Goal: Information Seeking & Learning: Compare options

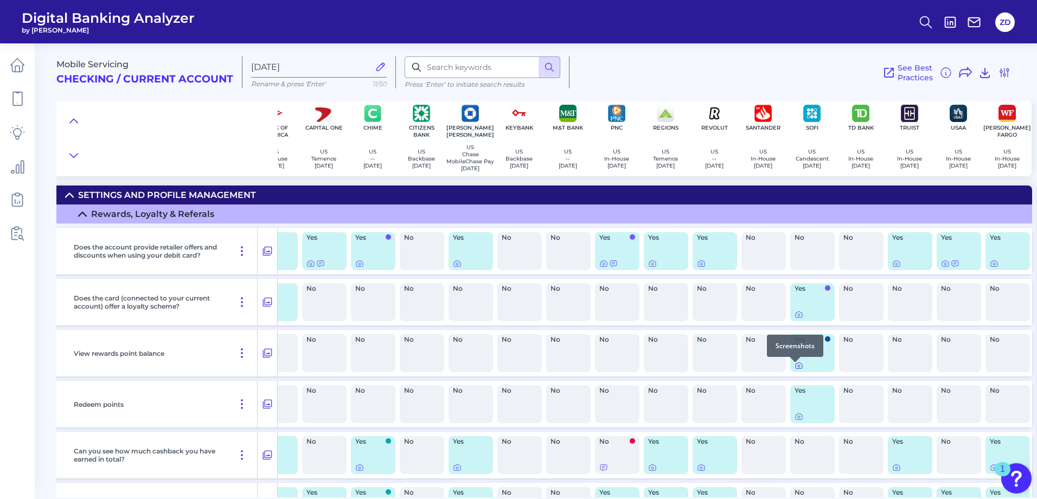
click at [796, 369] on icon at bounding box center [799, 366] width 7 height 6
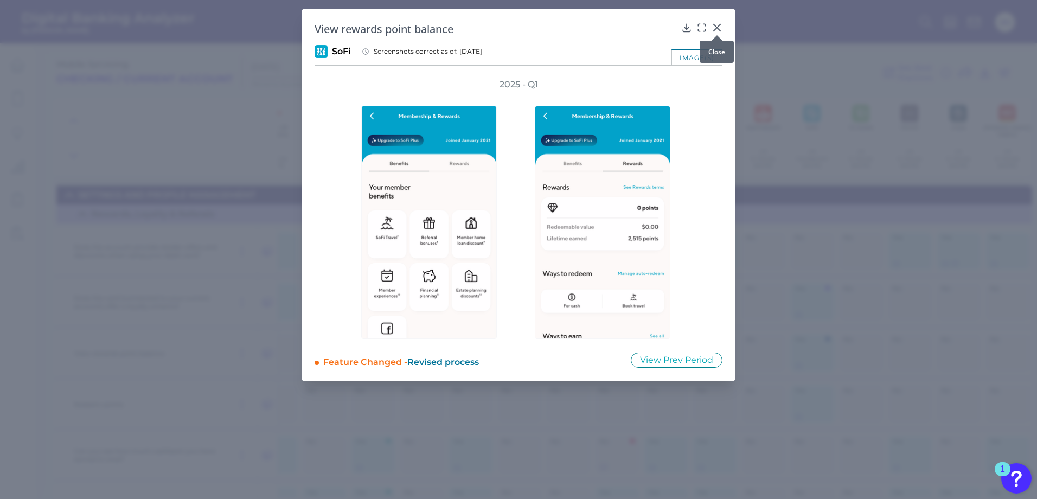
click at [715, 29] on icon at bounding box center [717, 27] width 7 height 7
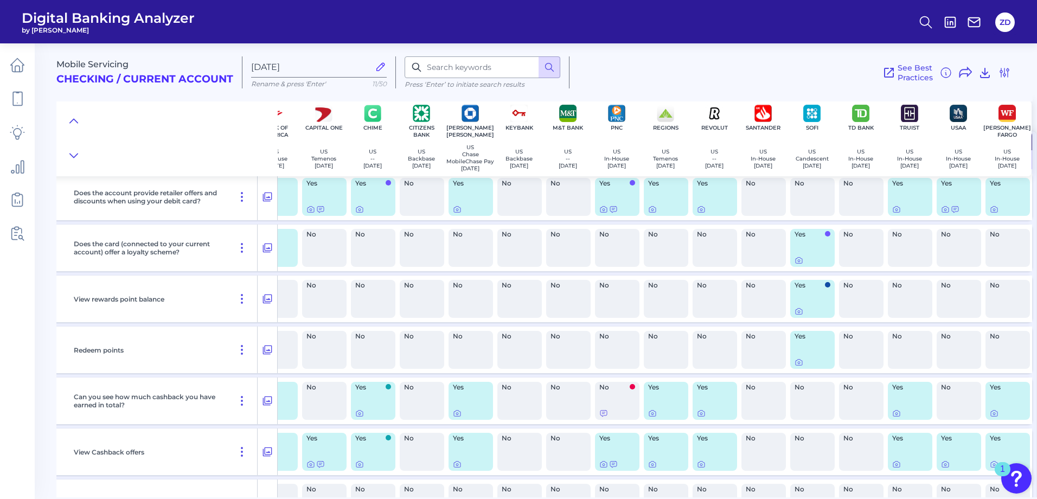
scroll to position [108, 129]
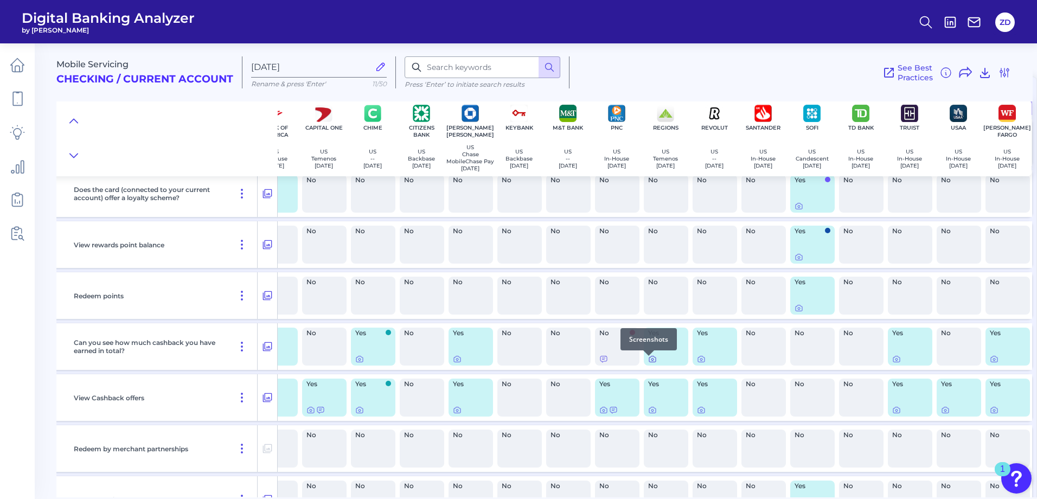
click at [648, 363] on icon at bounding box center [652, 359] width 9 height 9
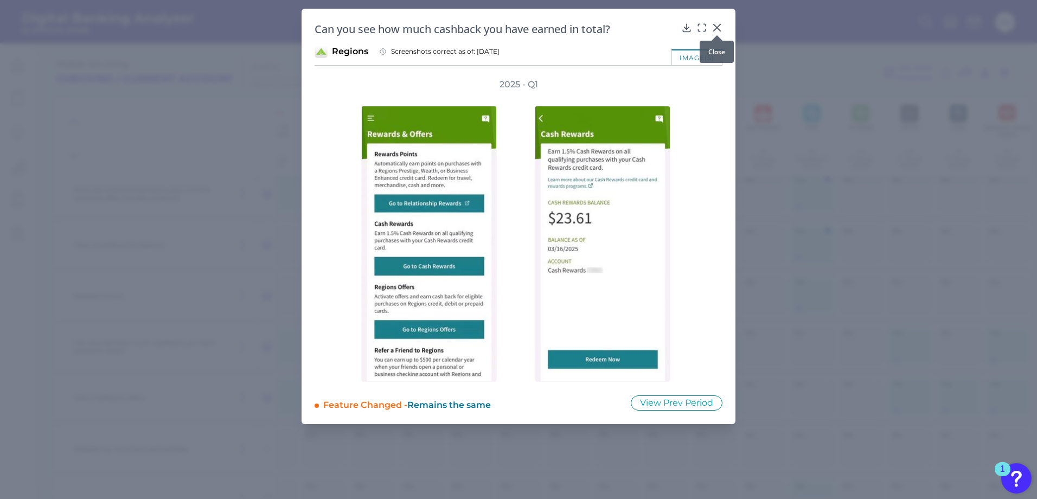
click at [714, 25] on icon at bounding box center [717, 27] width 7 height 7
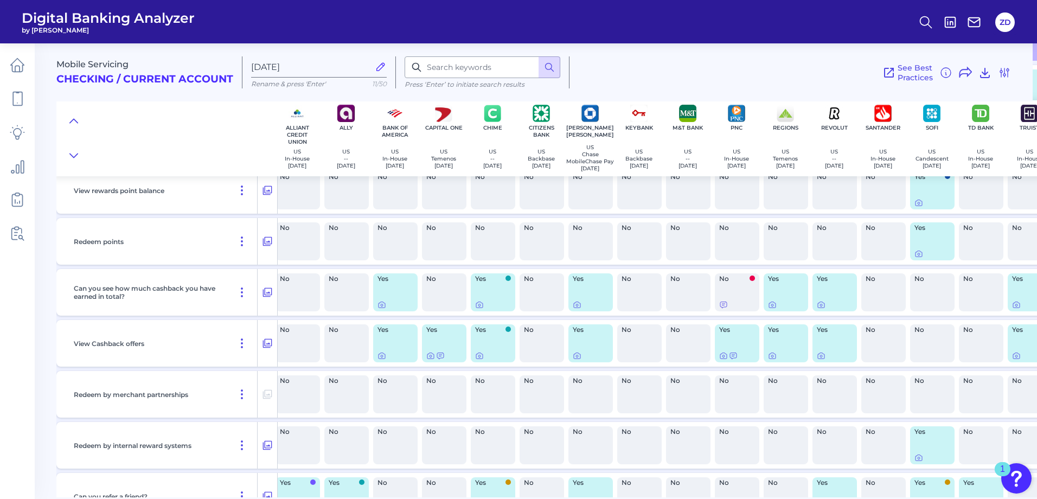
scroll to position [163, 0]
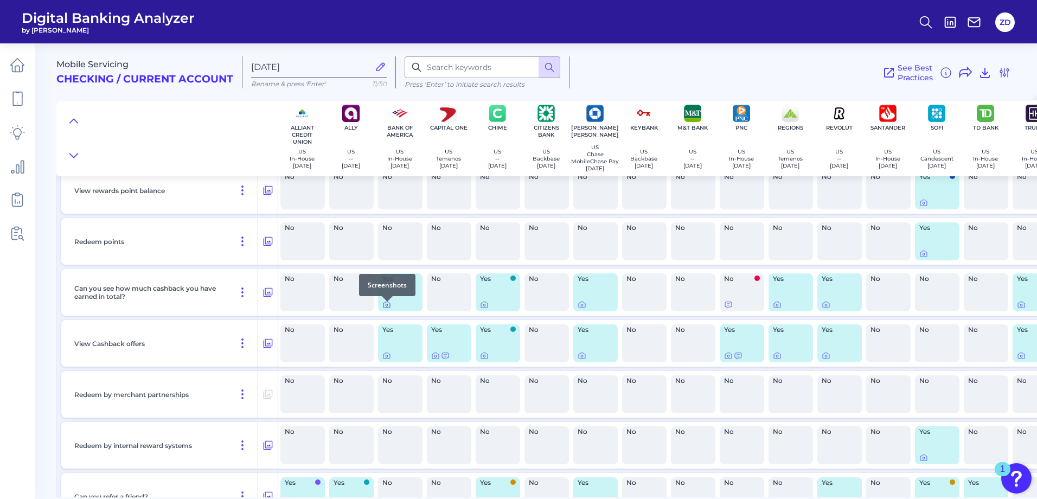
click at [388, 309] on icon at bounding box center [386, 305] width 9 height 9
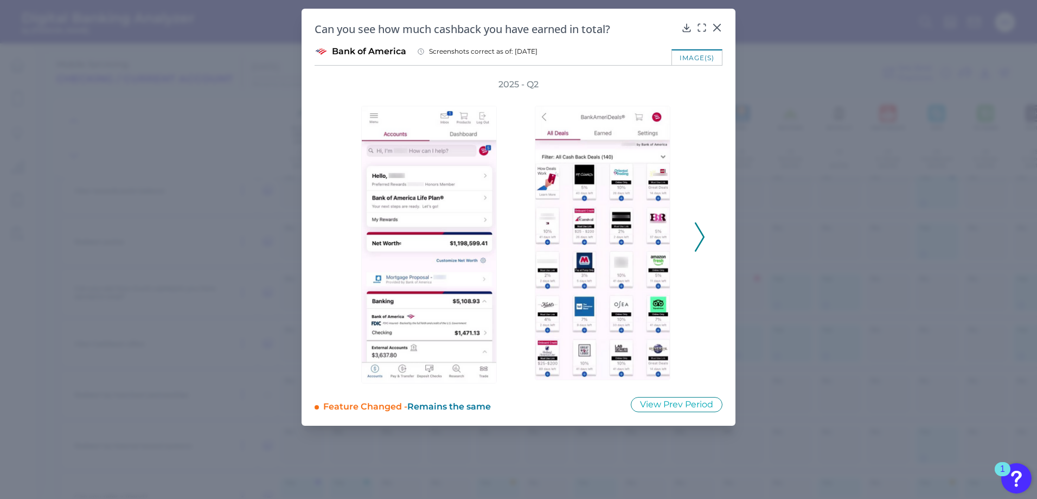
click at [699, 241] on icon at bounding box center [700, 236] width 10 height 29
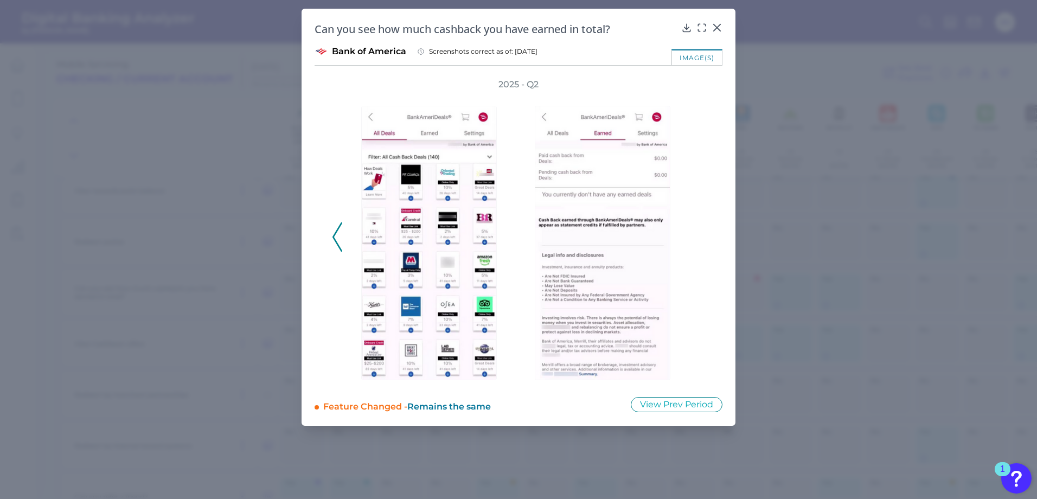
click at [699, 241] on div "2025 - Q2" at bounding box center [518, 231] width 373 height 305
click at [721, 24] on icon at bounding box center [717, 27] width 11 height 11
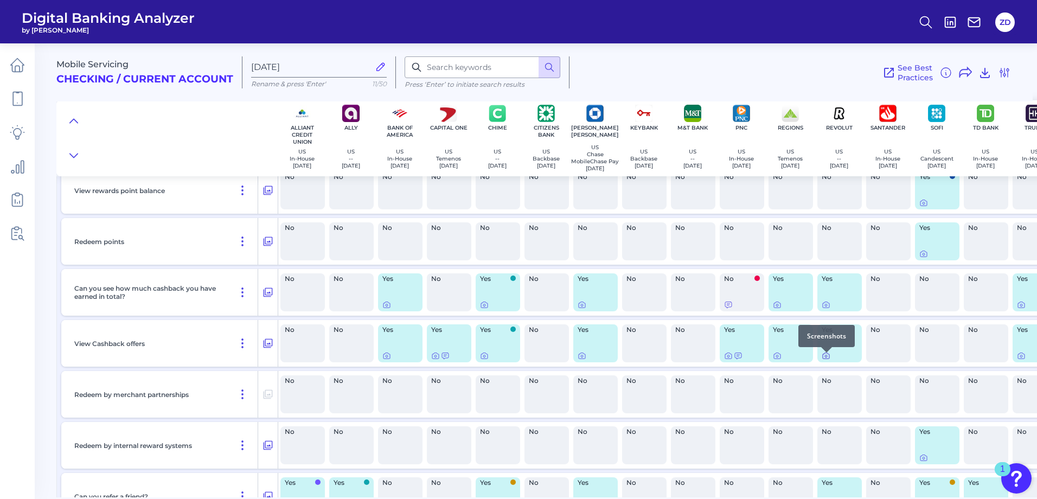
click at [823, 359] on icon at bounding box center [826, 356] width 7 height 6
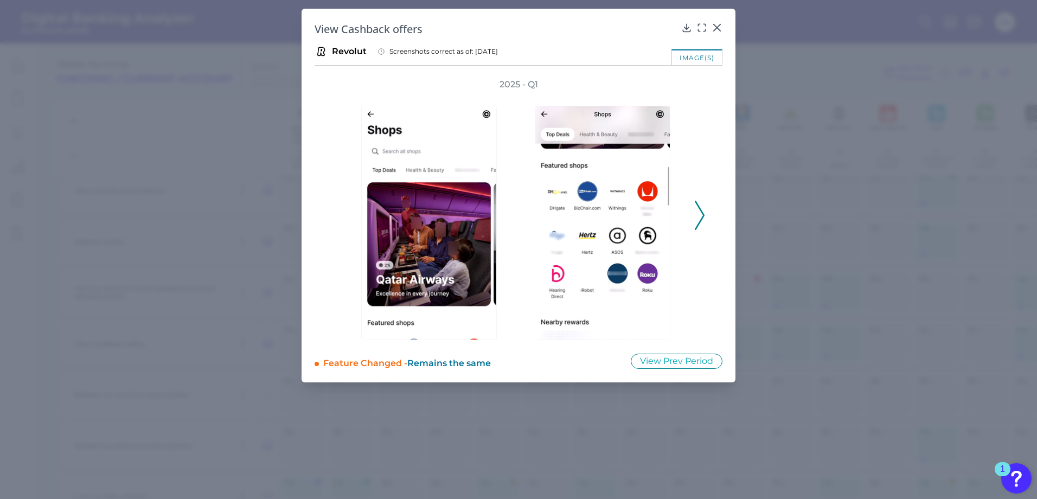
click at [703, 212] on icon at bounding box center [700, 215] width 10 height 29
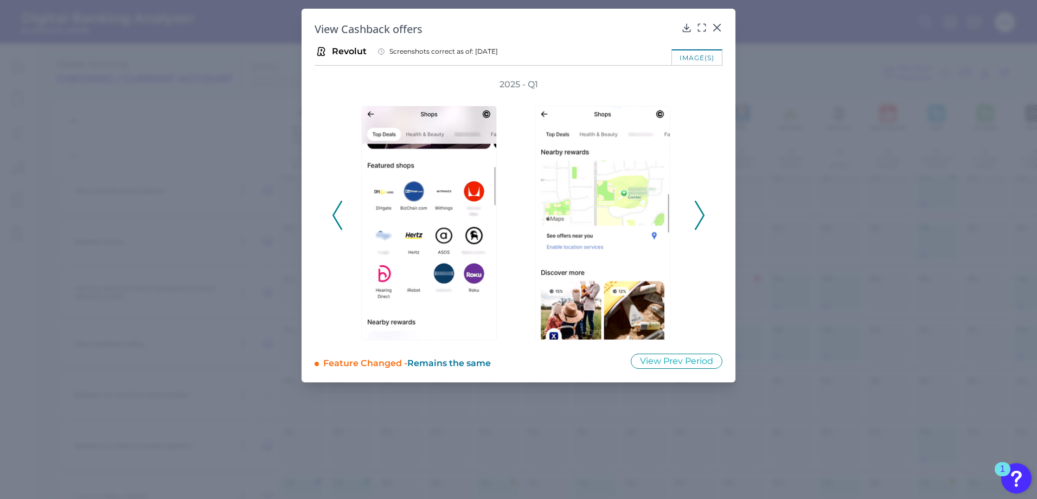
click at [696, 213] on icon at bounding box center [700, 215] width 10 height 29
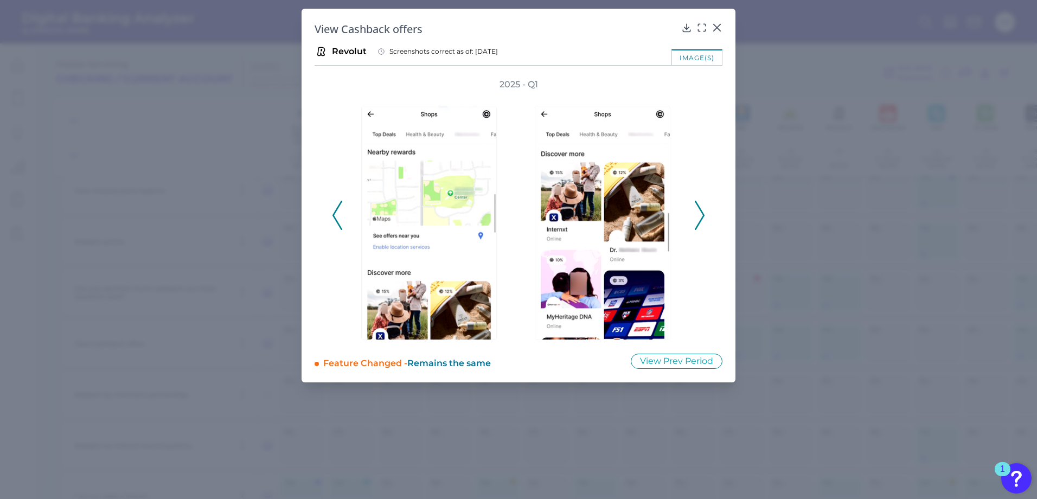
click at [696, 213] on icon at bounding box center [700, 215] width 10 height 29
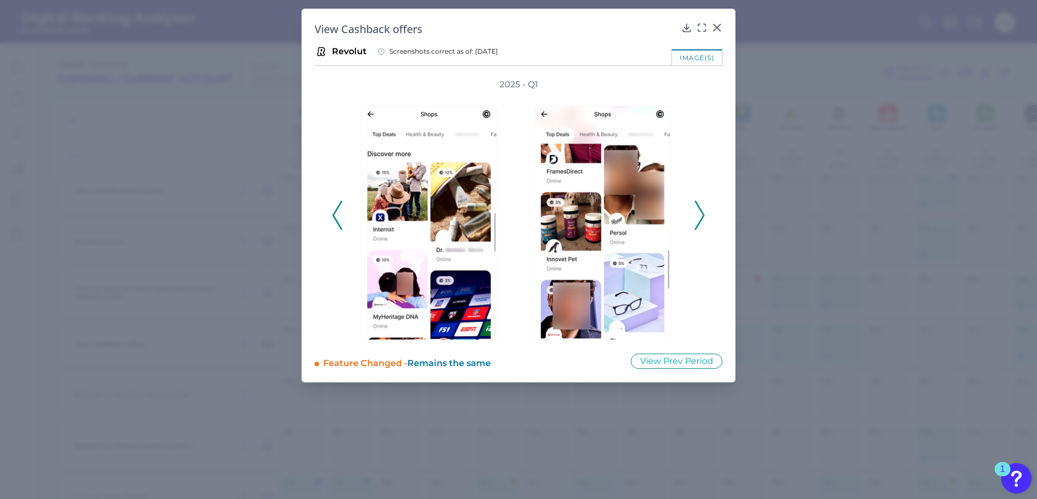
click at [696, 213] on icon at bounding box center [700, 215] width 10 height 29
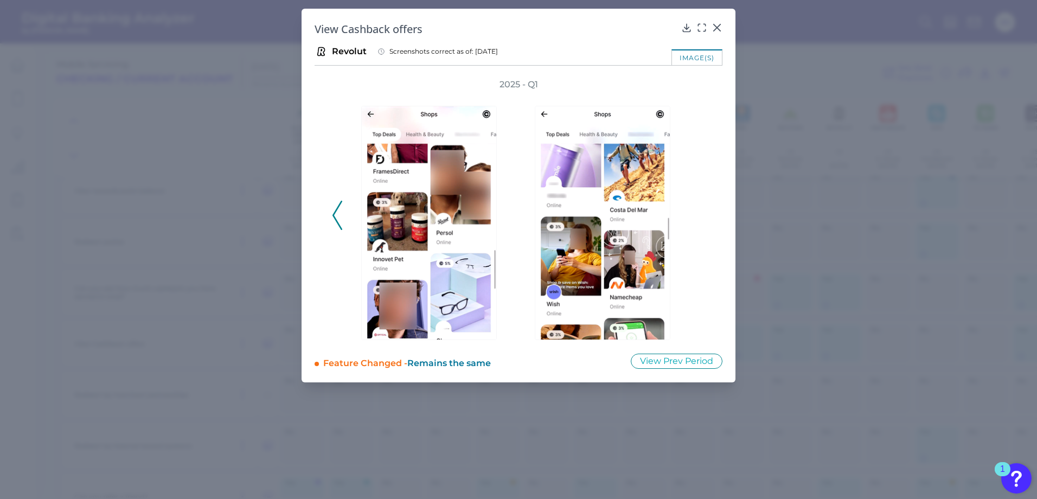
click at [696, 213] on div "2025 - Q1" at bounding box center [518, 209] width 373 height 261
drag, startPoint x: 696, startPoint y: 213, endPoint x: 716, endPoint y: 30, distance: 183.8
click at [716, 30] on body "Digital Banking Analyzer by Curinos ZD Mobile Servicing Checking / Current Acco…" at bounding box center [518, 249] width 1037 height 499
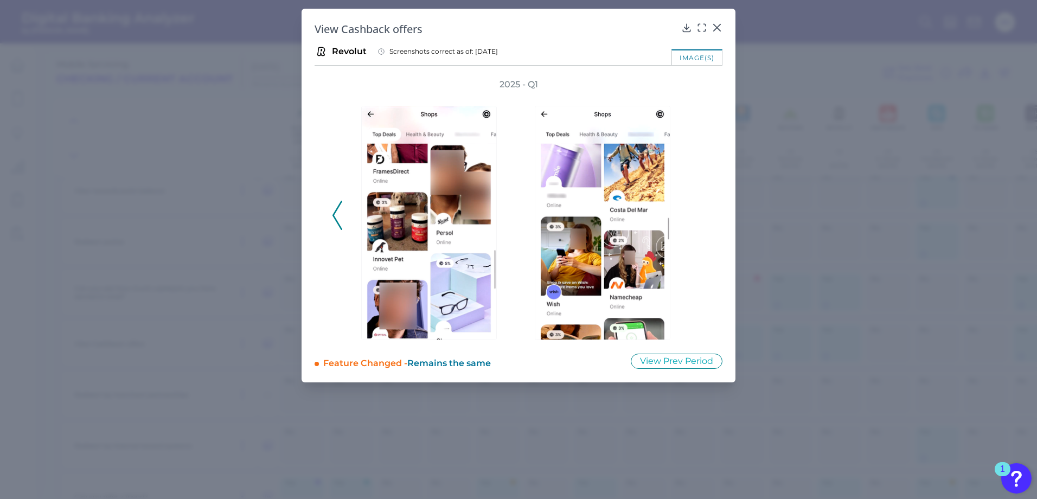
click at [713, 36] on div "View Cashback offers" at bounding box center [519, 29] width 408 height 15
click at [719, 22] on icon at bounding box center [717, 27] width 11 height 11
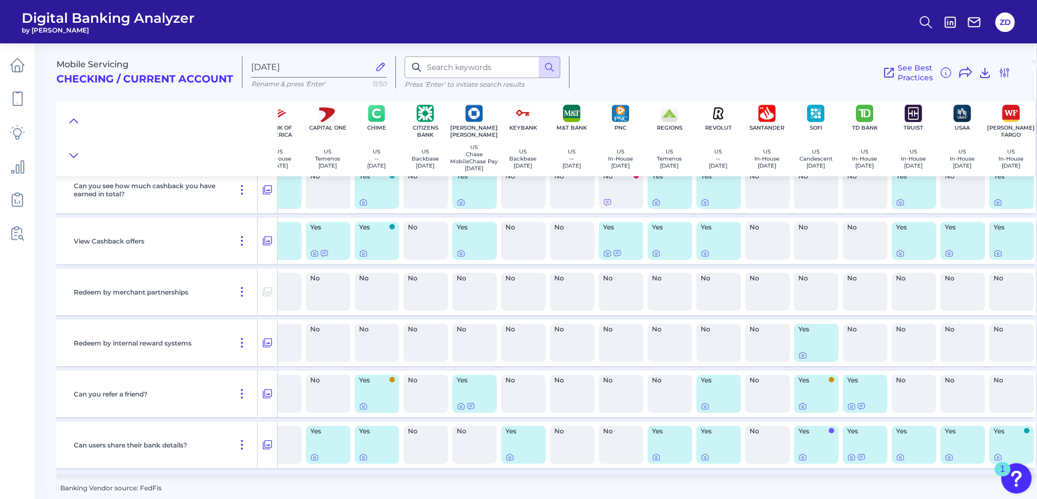
scroll to position [271, 129]
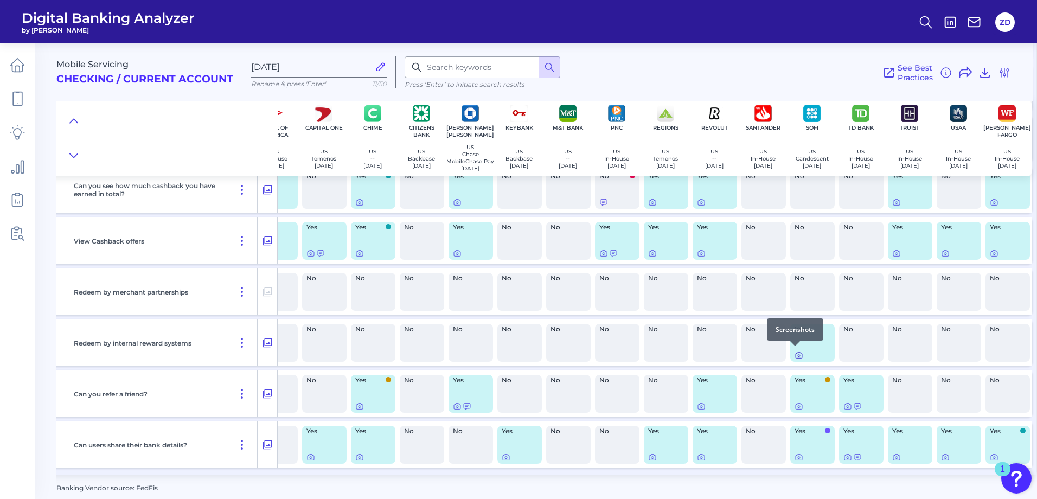
click at [796, 354] on icon at bounding box center [799, 356] width 7 height 6
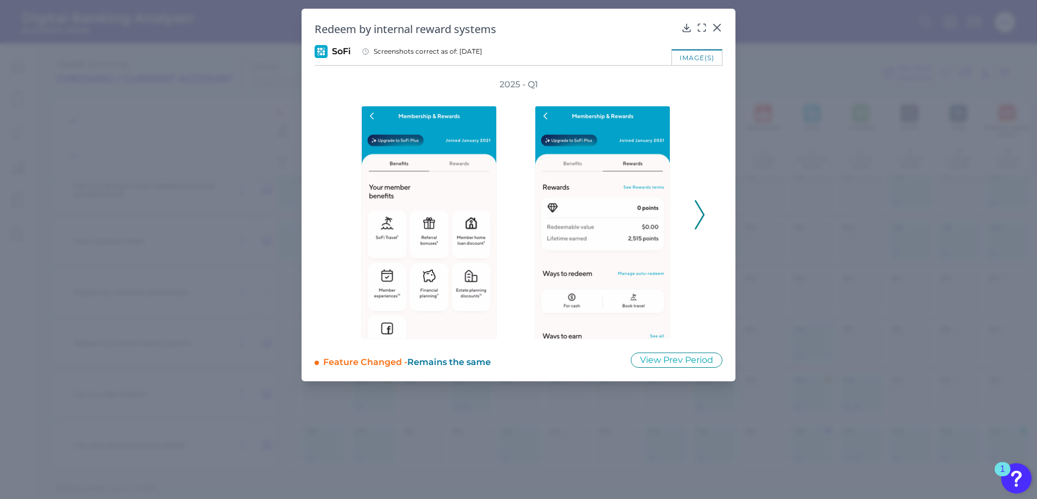
click at [694, 221] on button at bounding box center [699, 214] width 11 height 29
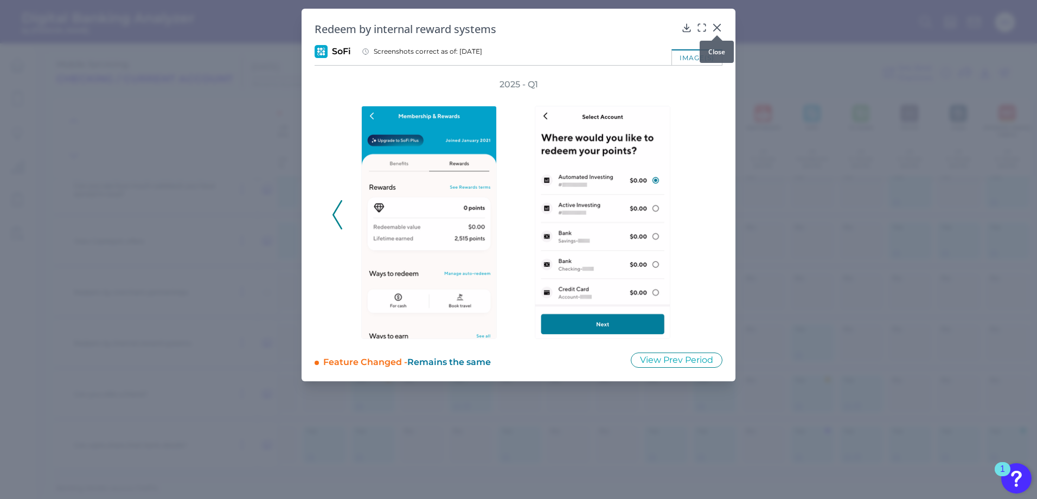
click at [714, 24] on icon at bounding box center [717, 27] width 7 height 7
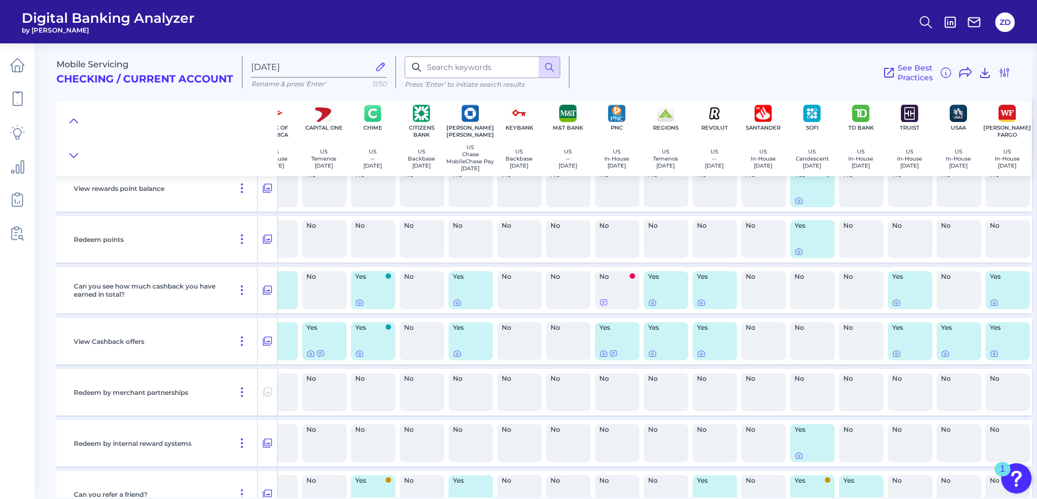
scroll to position [111, 129]
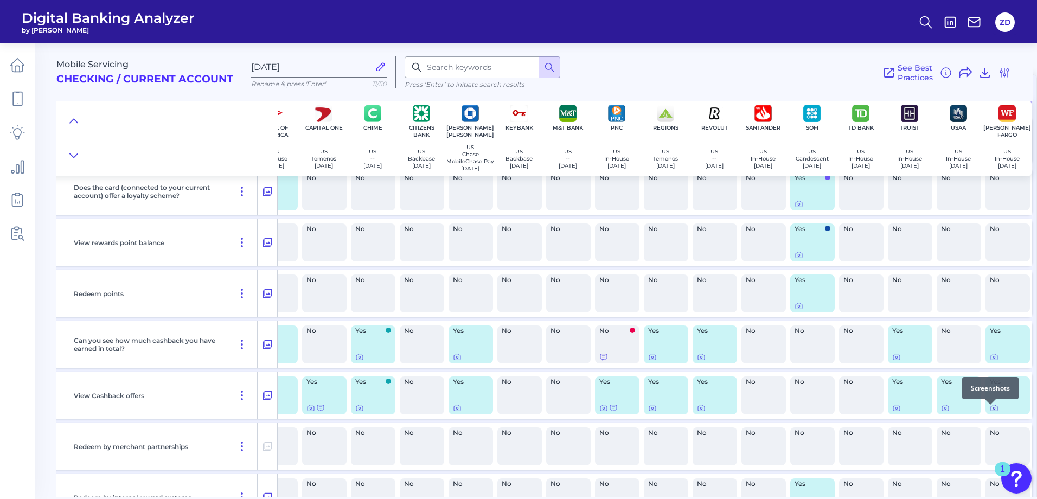
click at [827, 411] on icon at bounding box center [994, 408] width 9 height 9
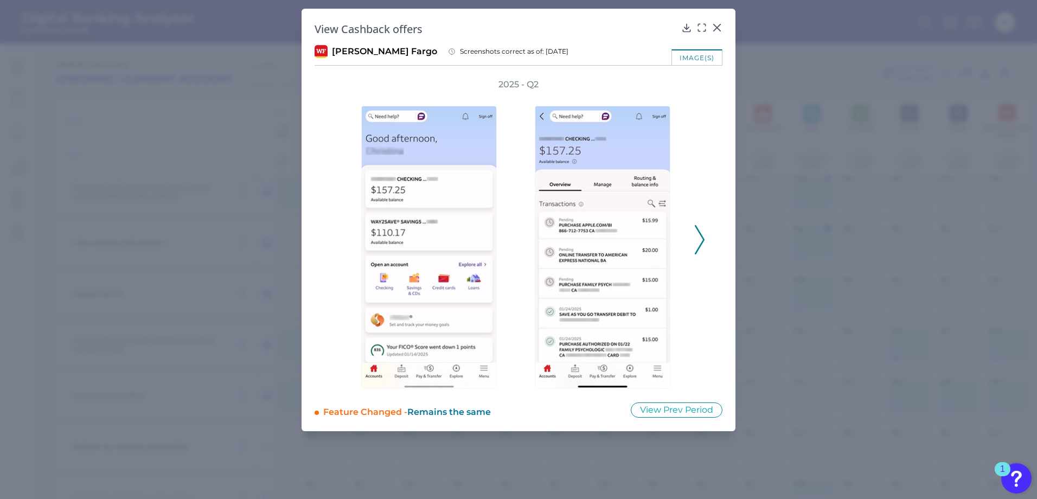
click at [698, 238] on icon at bounding box center [700, 239] width 10 height 29
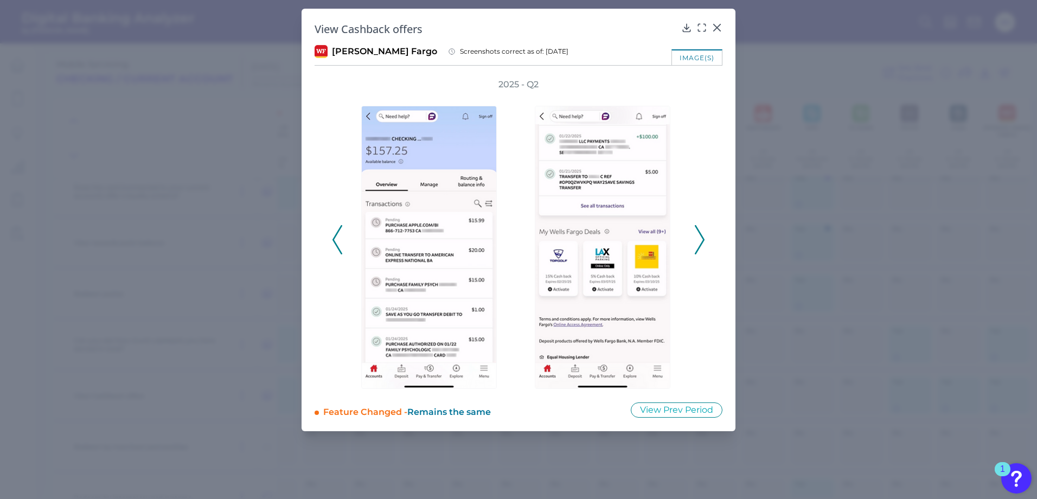
click at [698, 238] on icon at bounding box center [700, 239] width 10 height 29
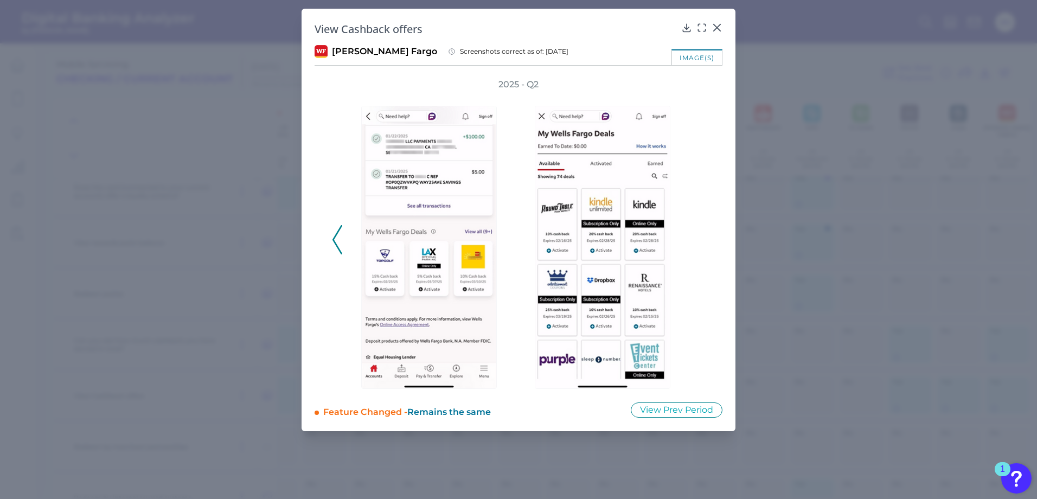
click at [698, 238] on div "2025 - Q2" at bounding box center [518, 234] width 373 height 310
click at [717, 26] on icon at bounding box center [717, 27] width 11 height 11
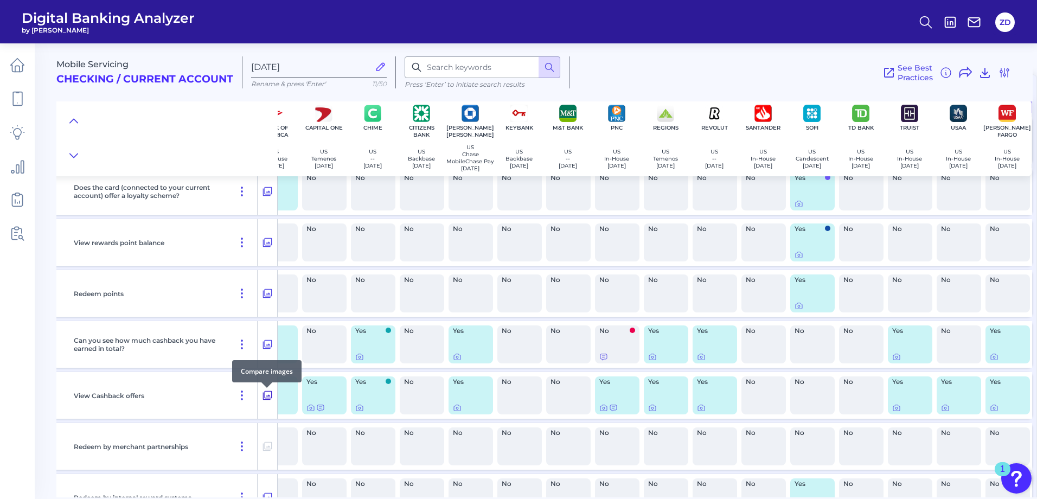
click at [266, 397] on icon at bounding box center [267, 395] width 11 height 13
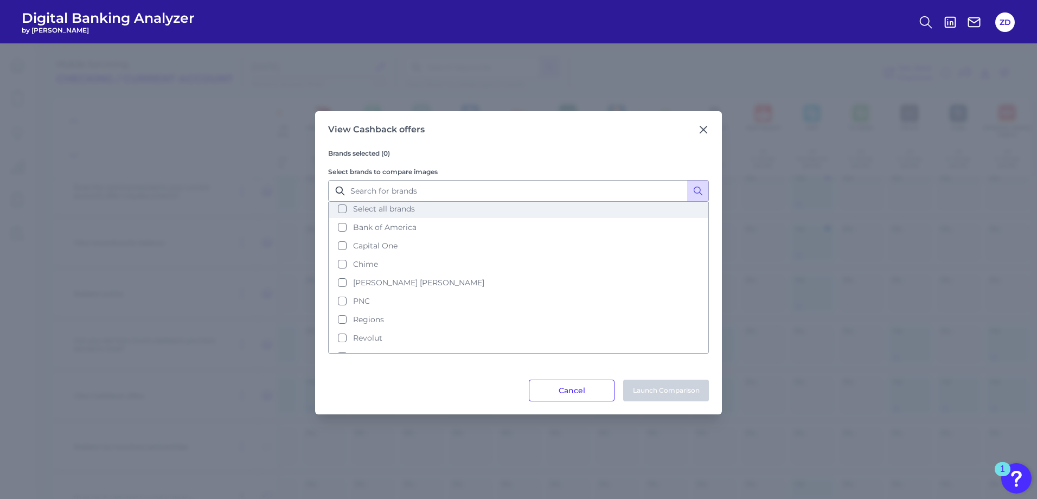
scroll to position [0, 0]
click at [700, 128] on icon at bounding box center [703, 129] width 11 height 11
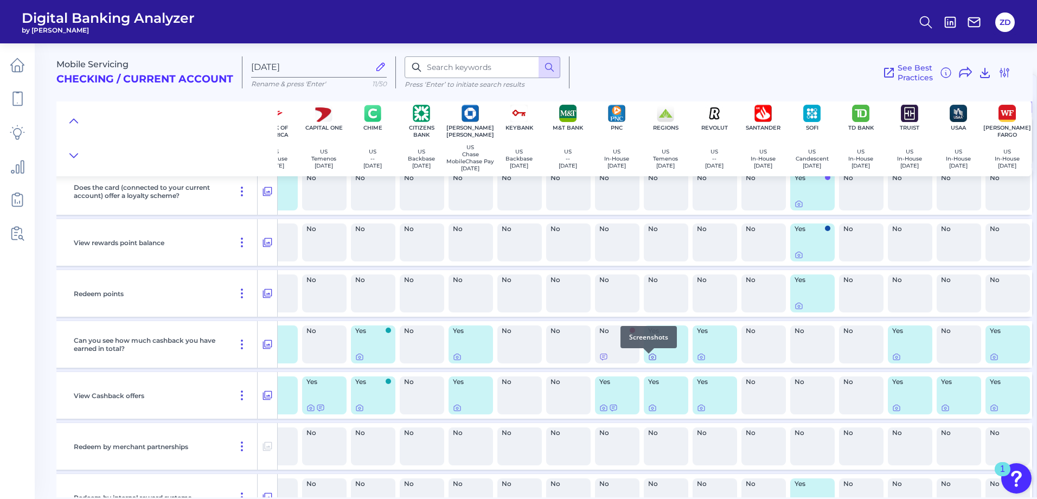
click at [649, 360] on icon at bounding box center [652, 357] width 7 height 6
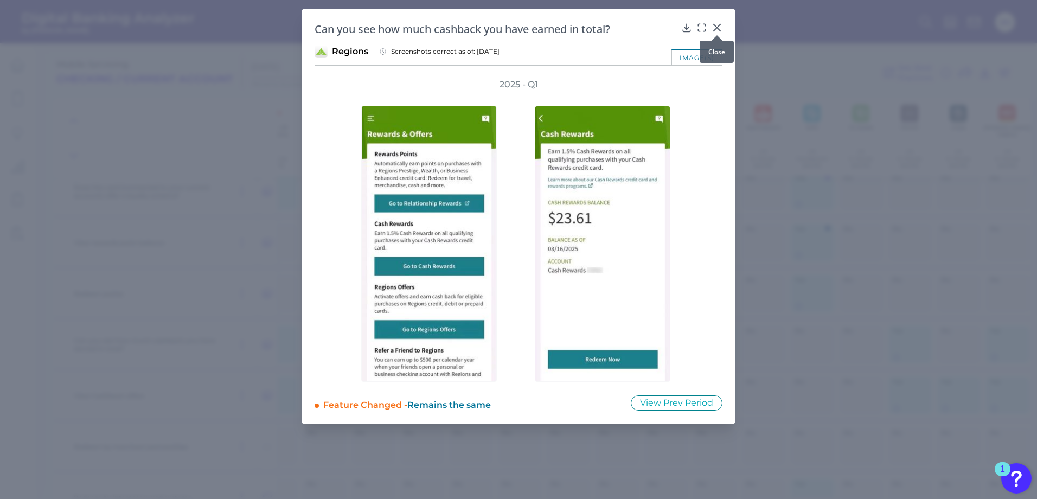
click at [721, 25] on icon at bounding box center [717, 27] width 11 height 11
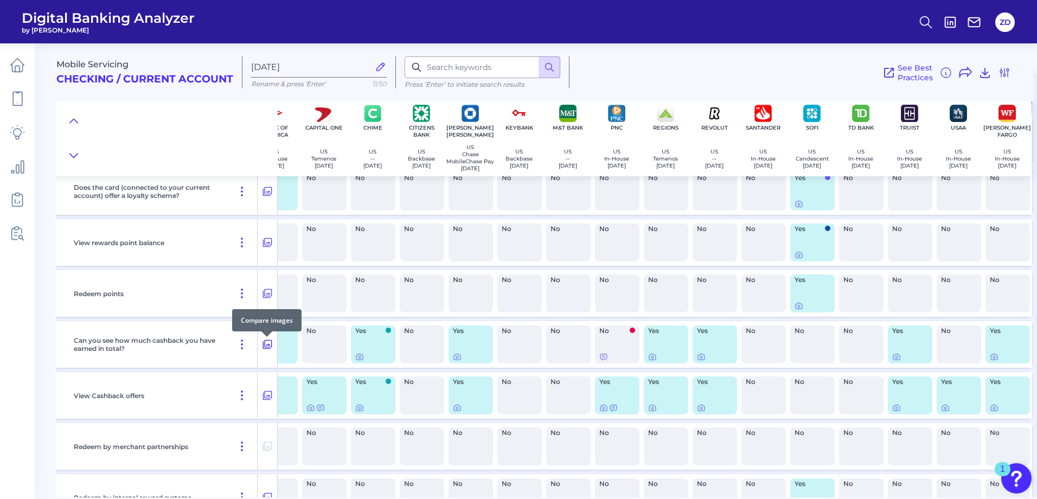
click at [268, 346] on icon at bounding box center [267, 344] width 11 height 13
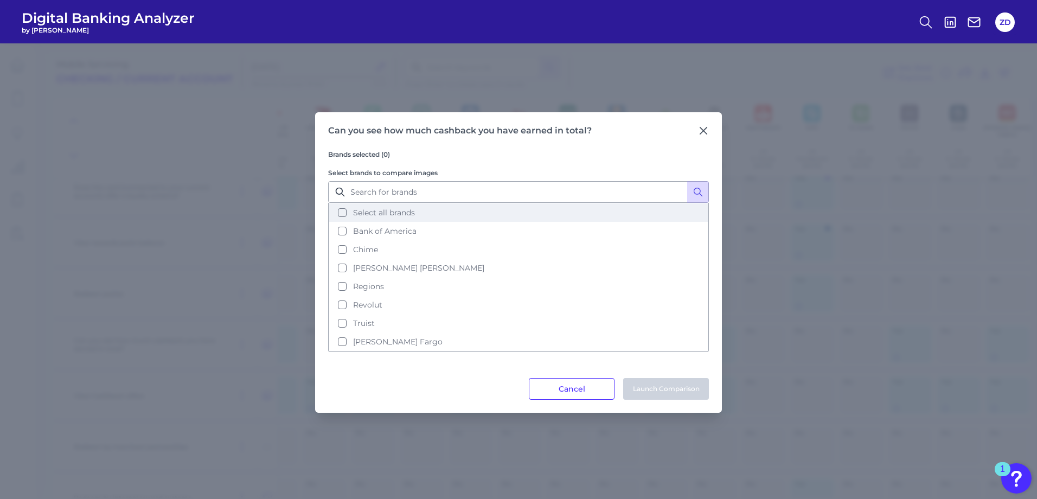
click at [378, 219] on button "Select all brands" at bounding box center [518, 212] width 379 height 18
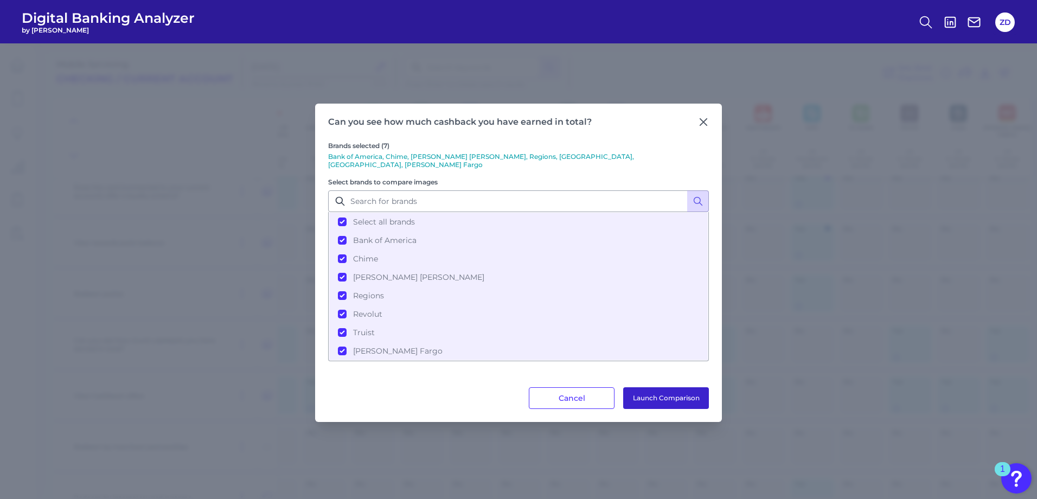
click at [637, 390] on button "Launch Comparison" at bounding box center [666, 398] width 86 height 22
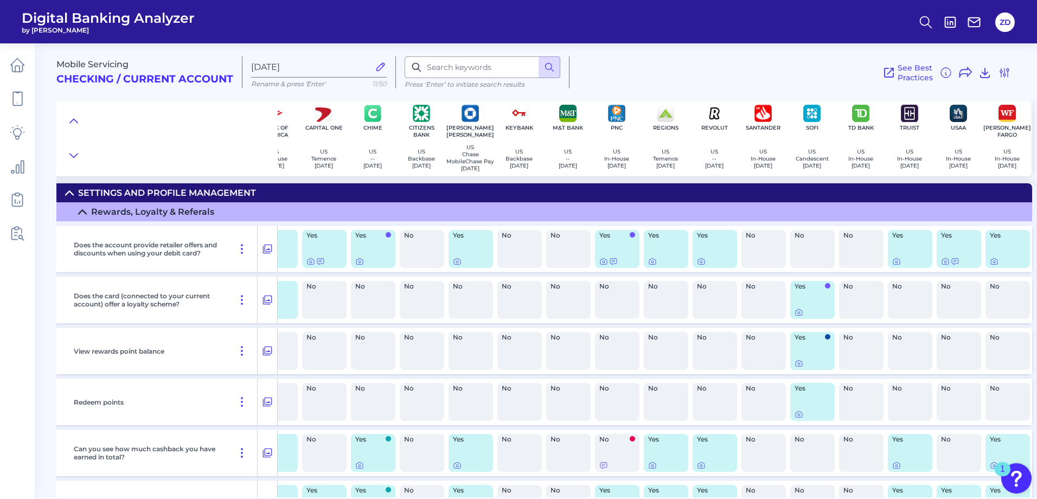
scroll to position [2, 0]
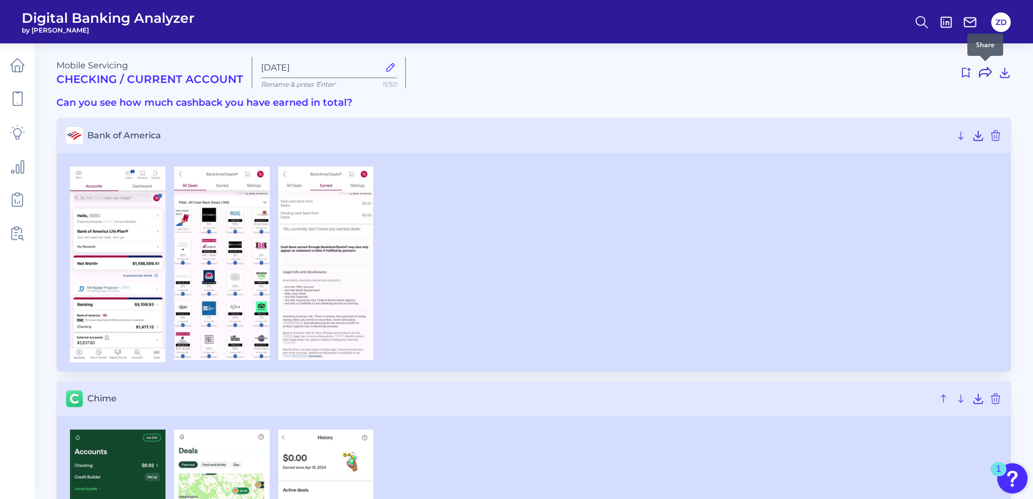
click at [981, 72] on icon at bounding box center [985, 72] width 13 height 13
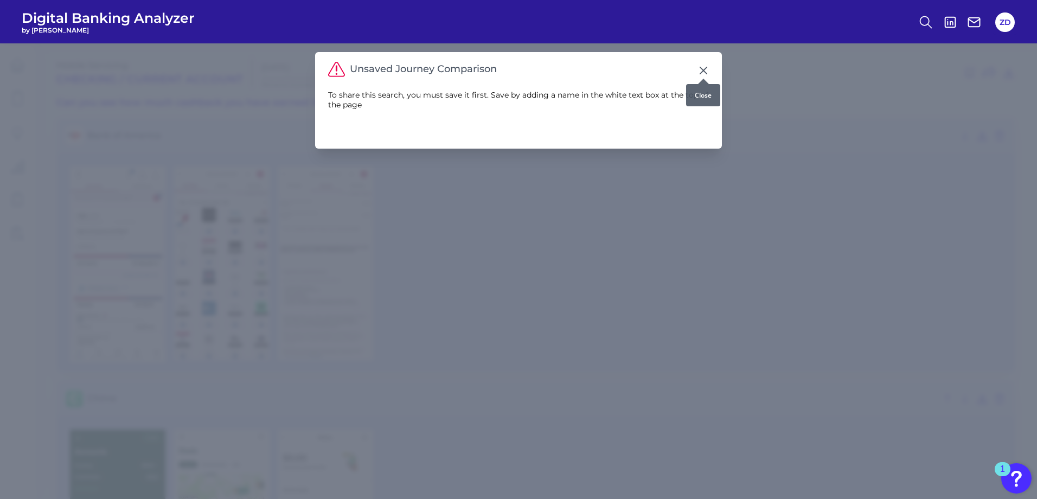
click at [702, 66] on icon at bounding box center [703, 70] width 11 height 11
